Goal: Register for event/course

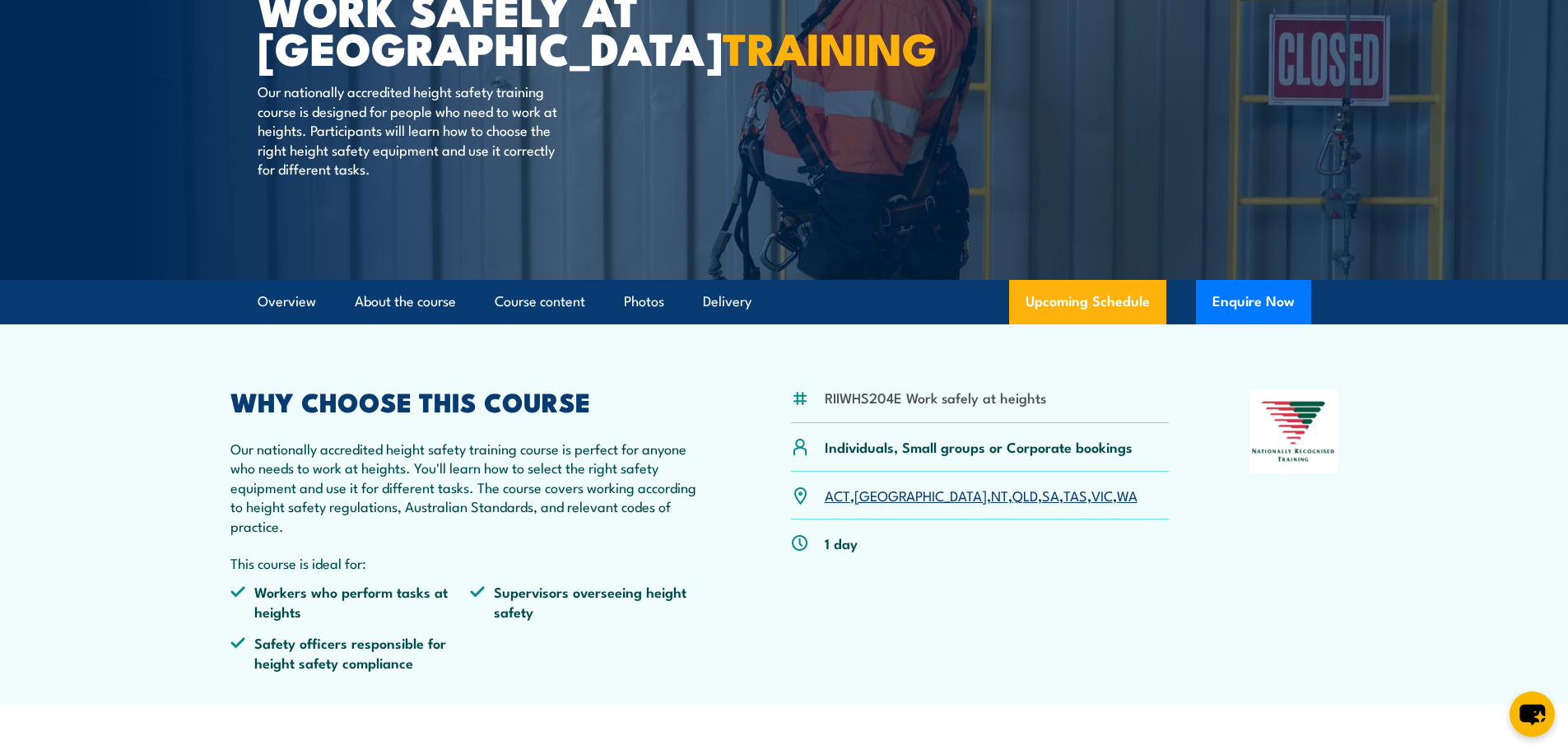
scroll to position [247, 0]
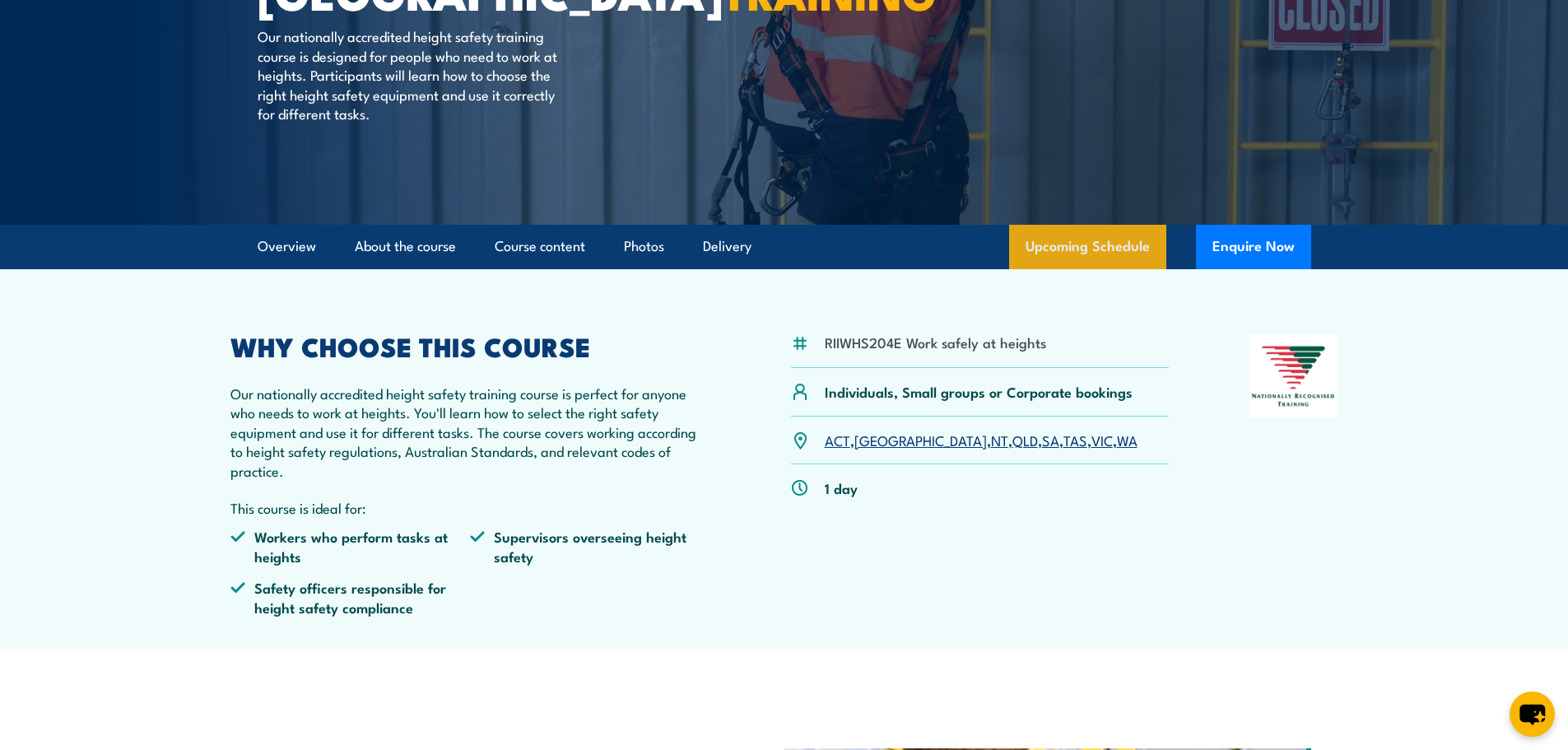
click at [1126, 247] on link "Upcoming Schedule" at bounding box center [1088, 246] width 157 height 44
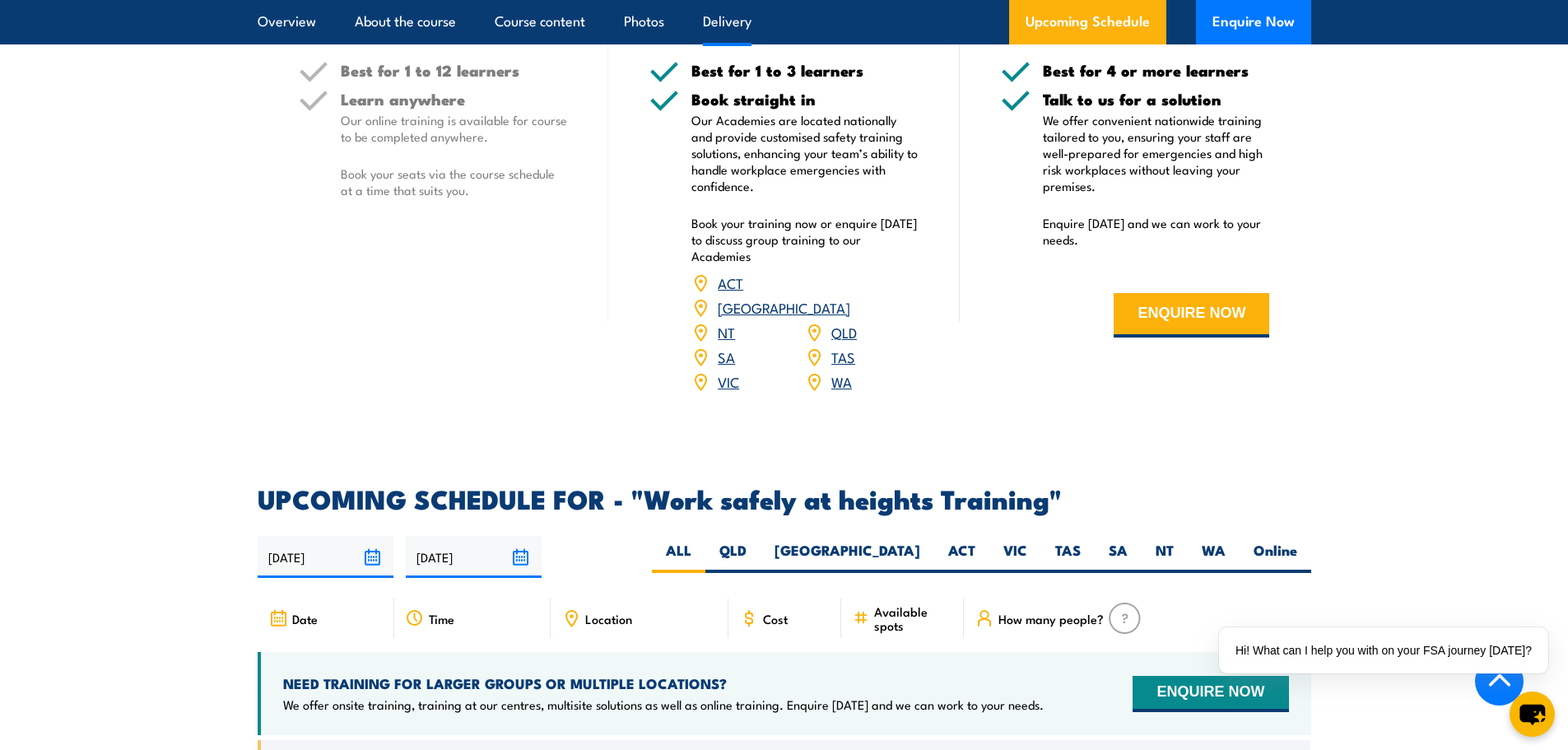
scroll to position [2456, 0]
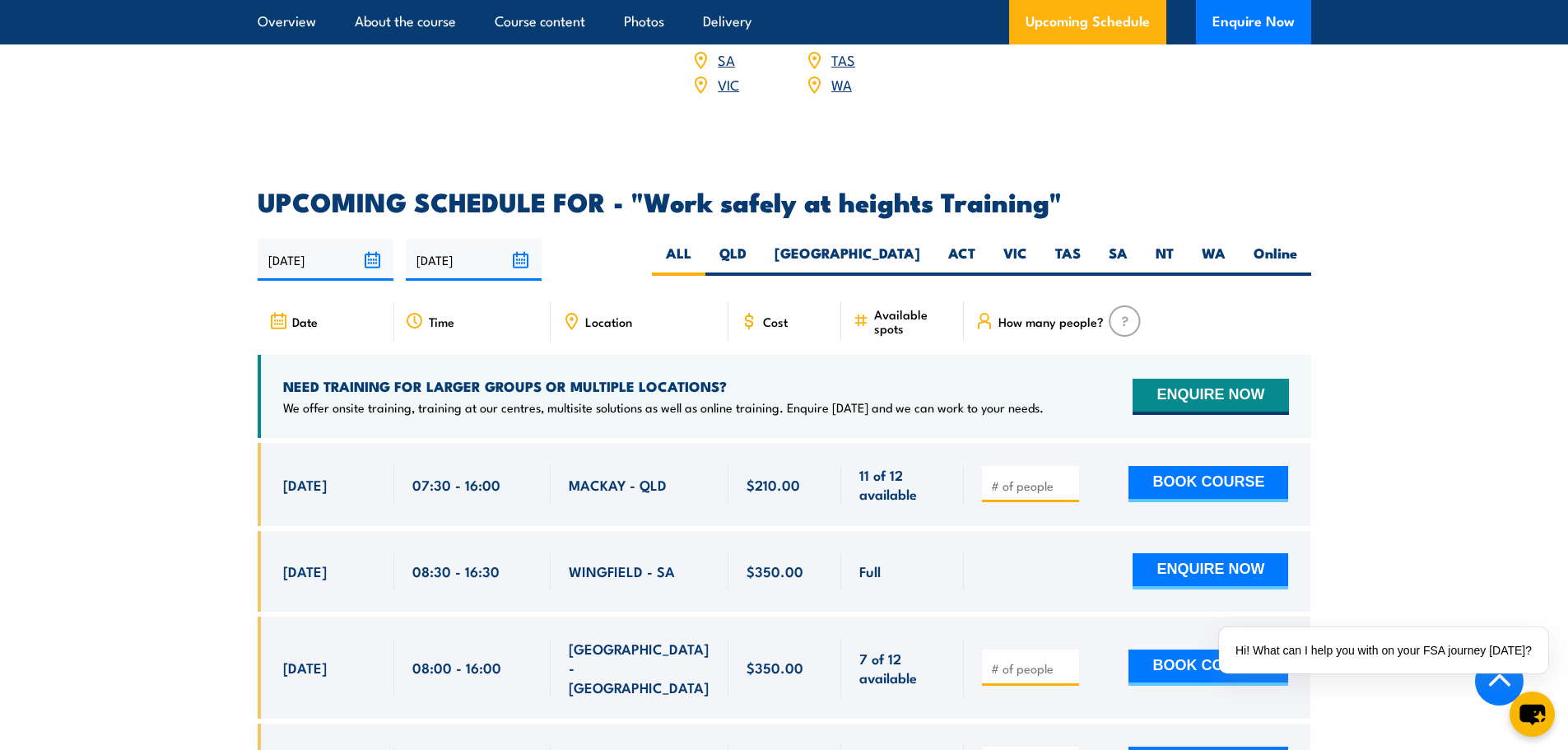
click at [610, 301] on div "Location" at bounding box center [639, 321] width 178 height 39
click at [607, 315] on span "Location" at bounding box center [609, 322] width 47 height 14
click at [592, 315] on span "Location" at bounding box center [609, 322] width 47 height 14
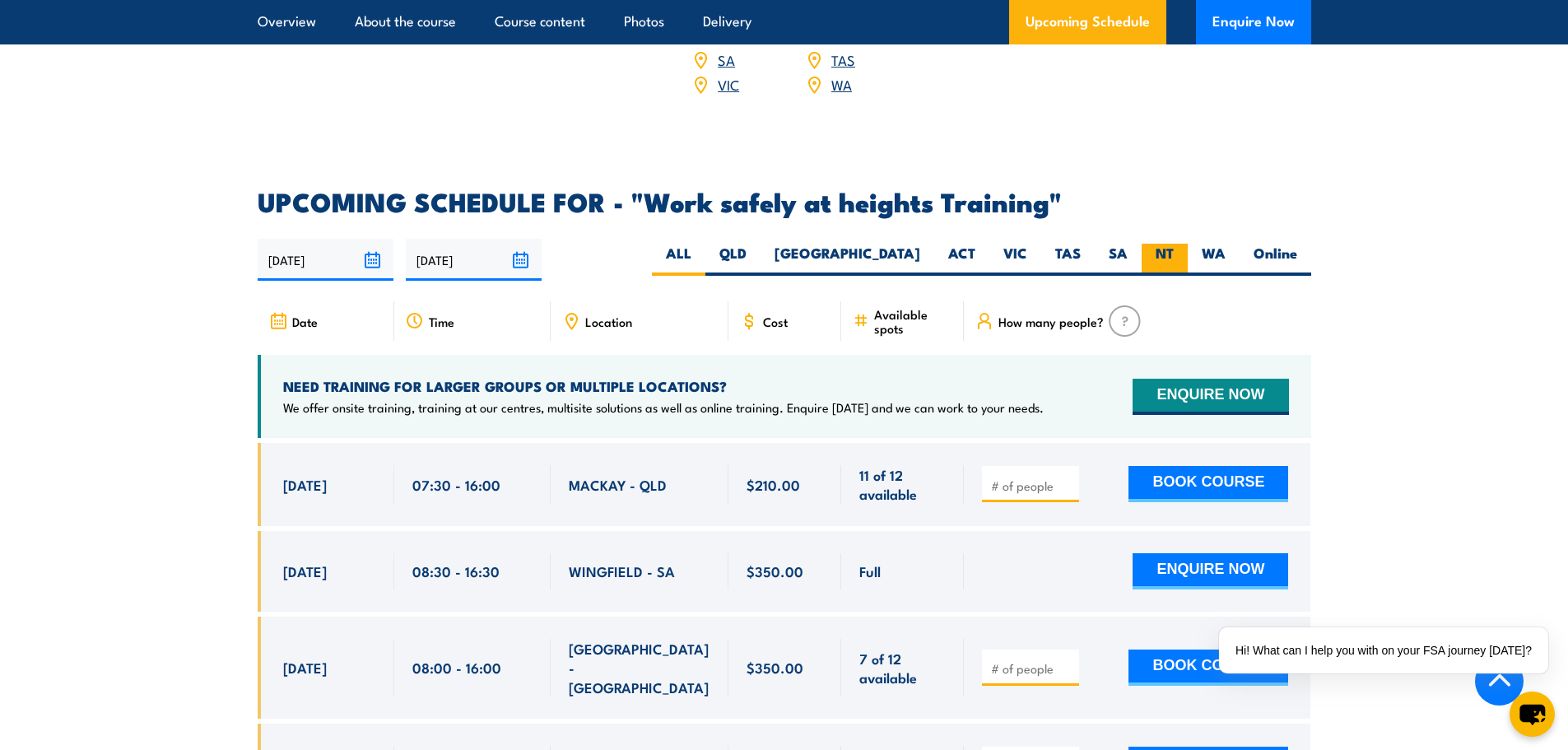
click at [1184, 244] on label "NT" at bounding box center [1165, 260] width 46 height 32
click at [1184, 244] on input "NT" at bounding box center [1178, 249] width 11 height 11
radio input "true"
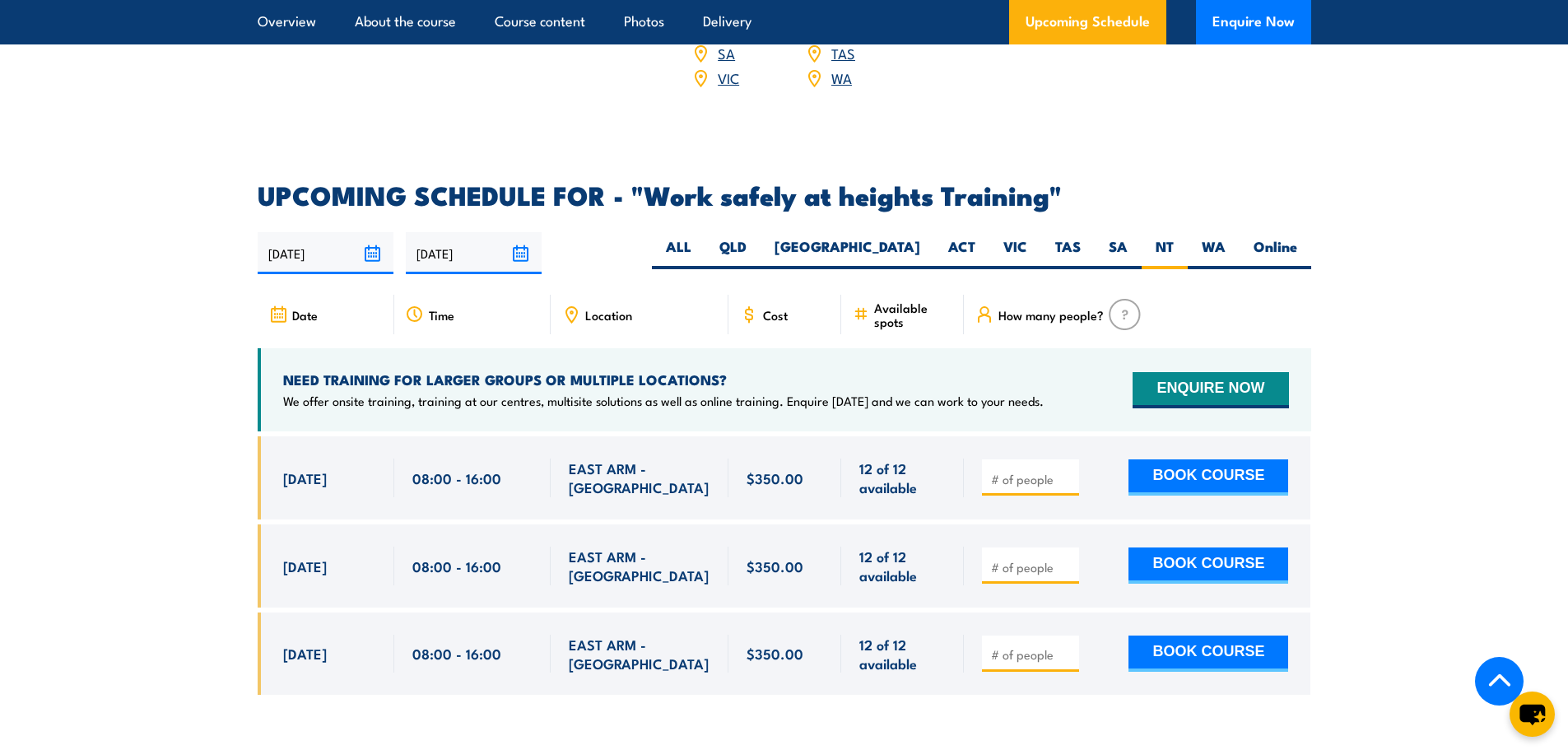
scroll to position [2456, 0]
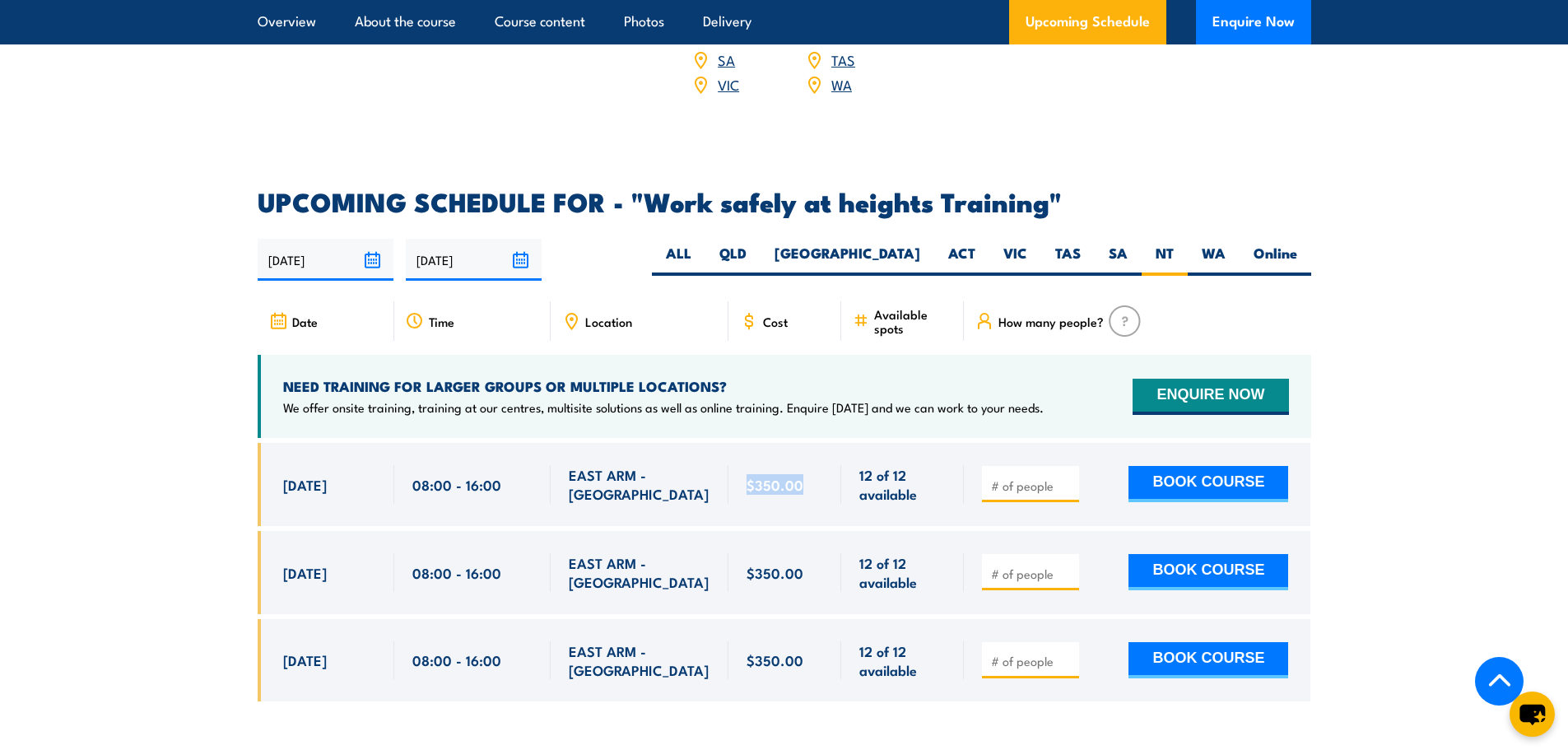
drag, startPoint x: 811, startPoint y: 462, endPoint x: 749, endPoint y: 469, distance: 62.4
click at [749, 469] on div "$350.00" at bounding box center [785, 484] width 78 height 38
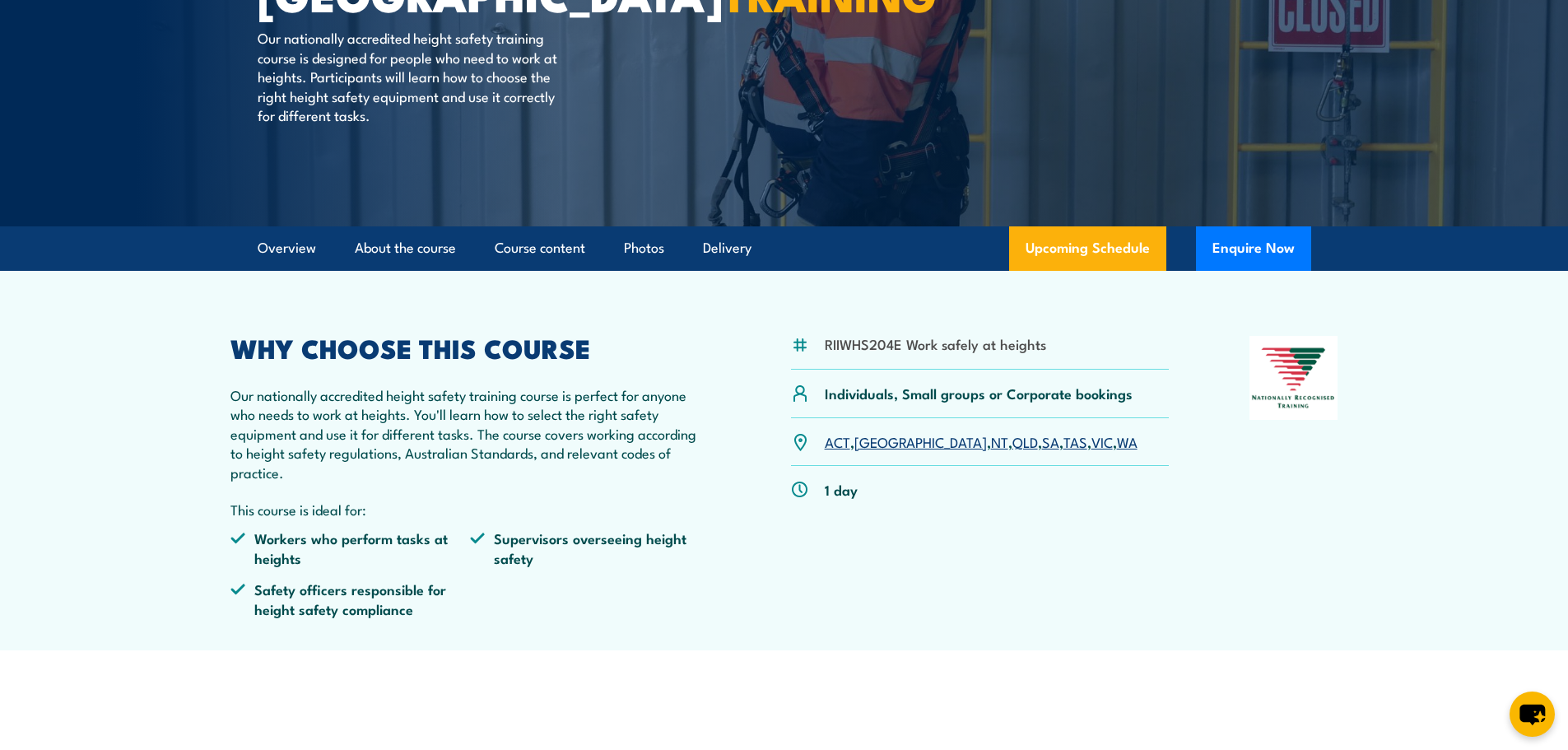
scroll to position [247, 0]
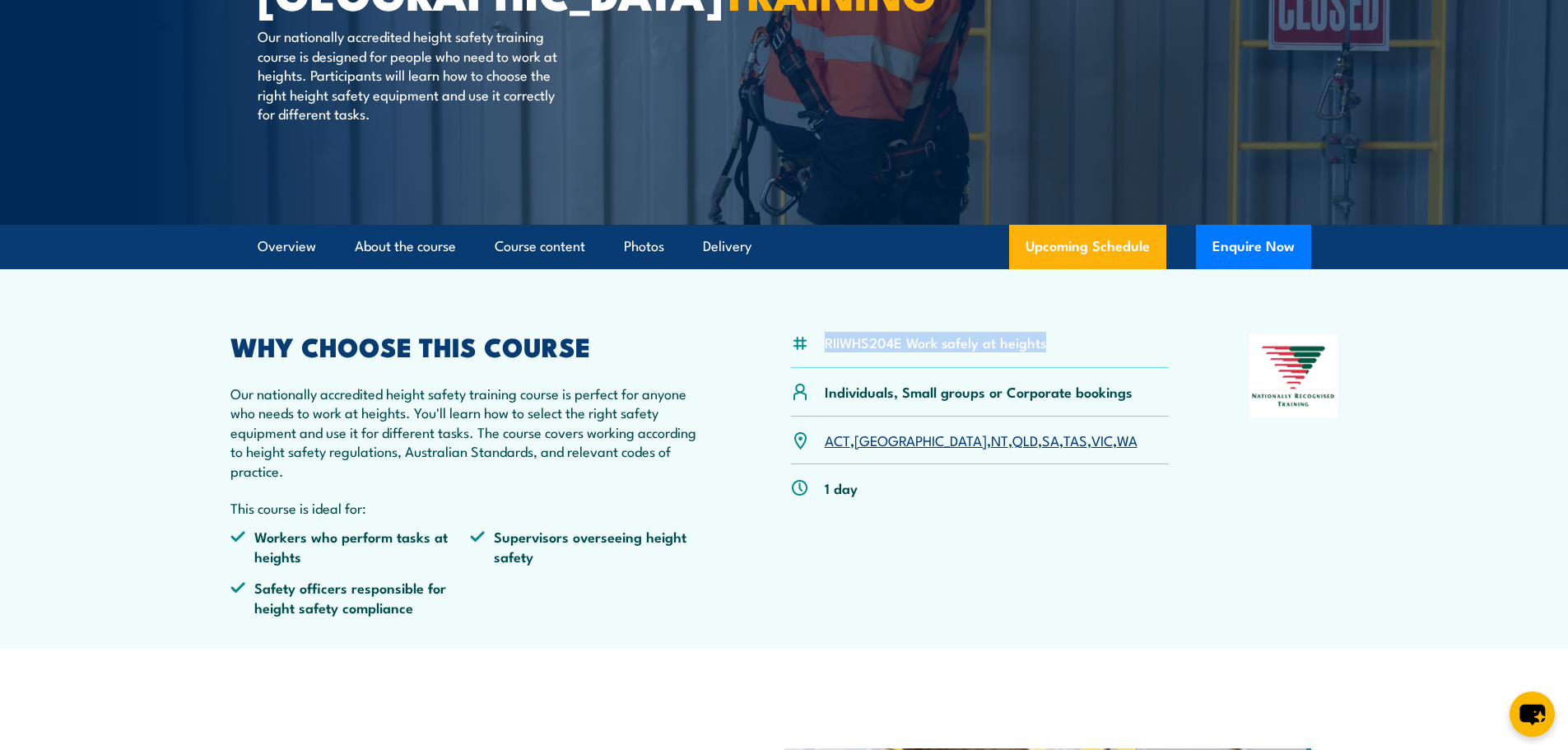
drag, startPoint x: 1050, startPoint y: 345, endPoint x: 815, endPoint y: 362, distance: 235.6
click at [815, 362] on div "RIIWHS204E Work safely at heights" at bounding box center [980, 351] width 379 height 33
copy div "RIIWHS204E Work safely at heights"
click at [245, 378] on div "WHY CHOOSE THIS COURSE Our nationally accredited height safety training course …" at bounding box center [470, 482] width 481 height 295
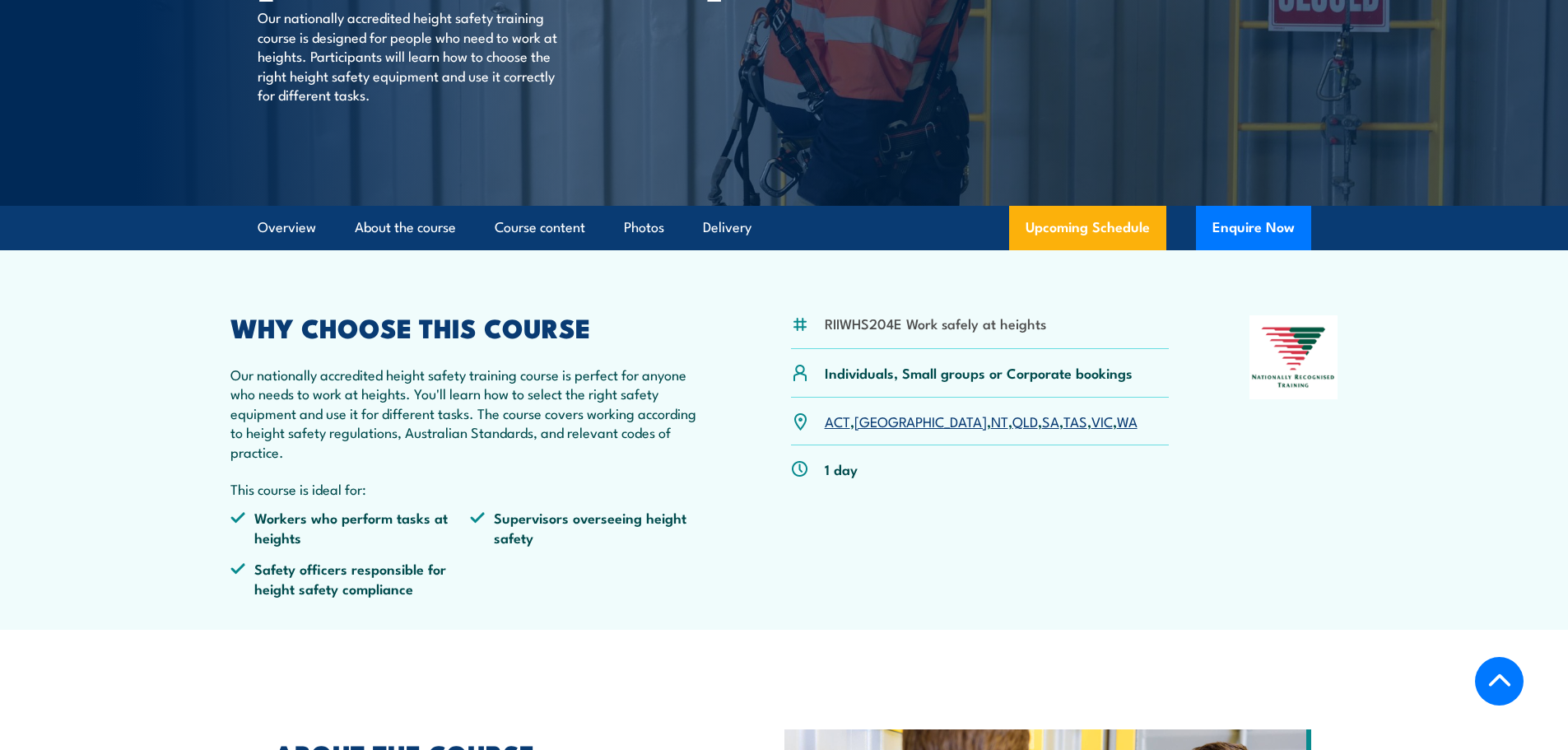
scroll to position [272, 0]
